Goal: Transaction & Acquisition: Purchase product/service

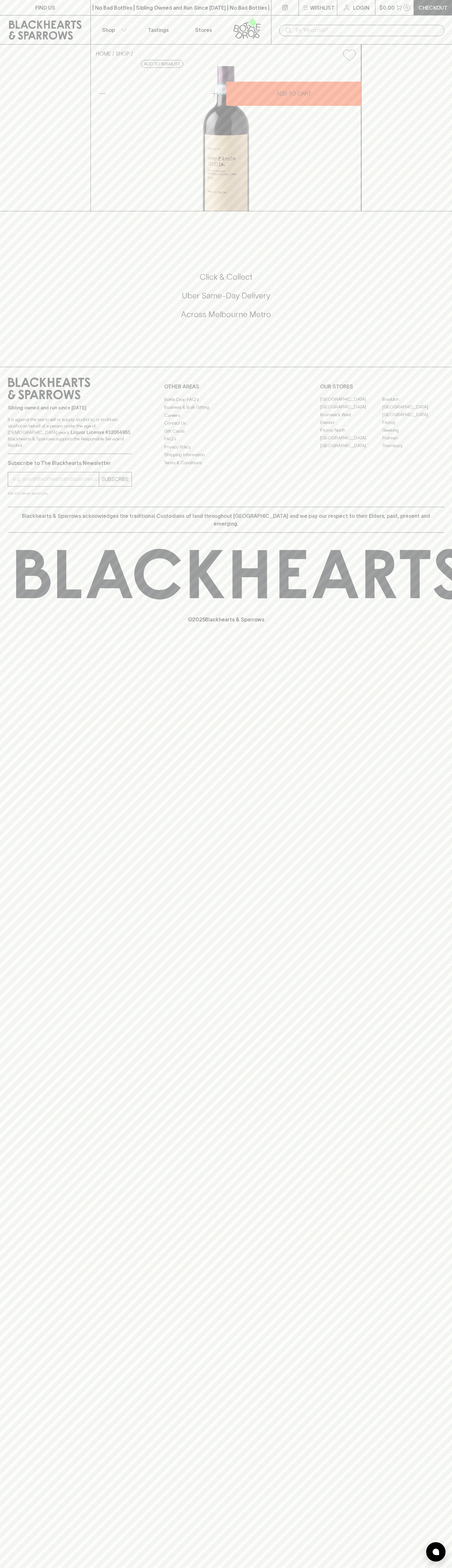
click at [19, 17] on link at bounding box center [45, 30] width 90 height 29
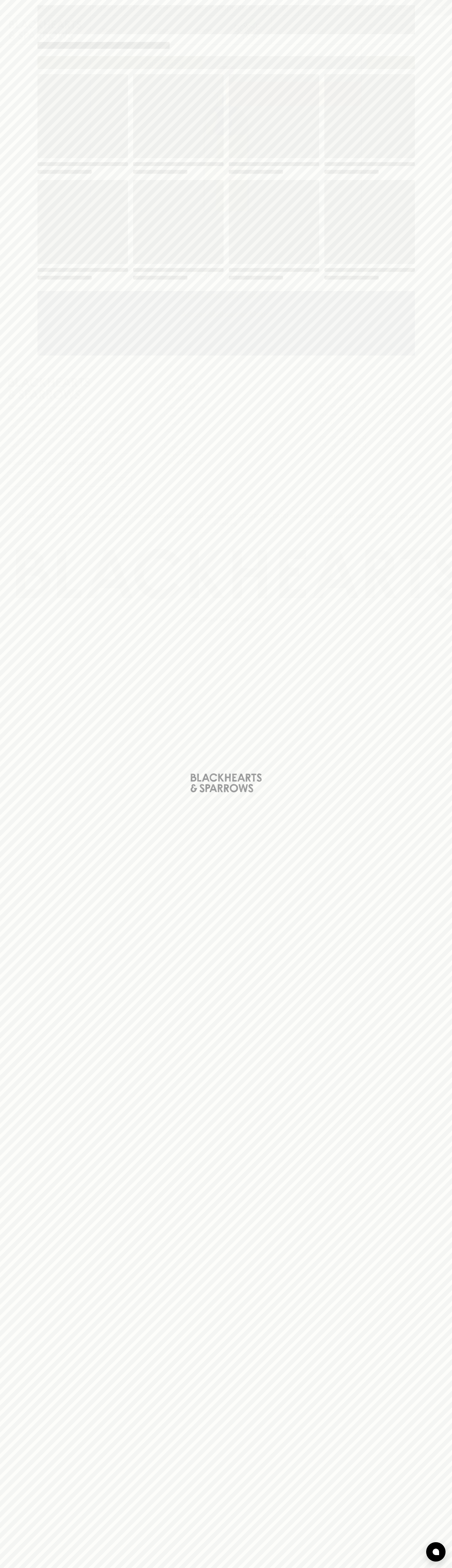
click at [420, 237] on div "Loading" at bounding box center [226, 784] width 452 height 1568
click at [425, 1567] on html "FIND US | No Bad Bottles | Sibling Owned and Run Since 2006 | No Bad Bottles | …" at bounding box center [226, 784] width 452 height 1568
click at [9, 606] on div "Loading" at bounding box center [226, 784] width 452 height 1568
